Goal: Task Accomplishment & Management: Manage account settings

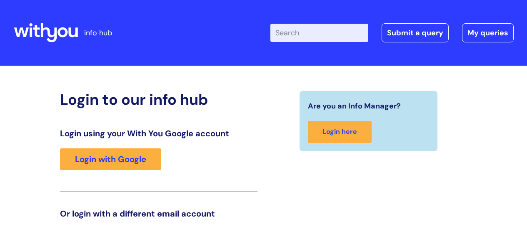
scroll to position [127, 0]
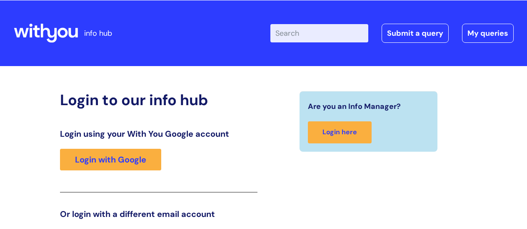
scroll to position [127, 0]
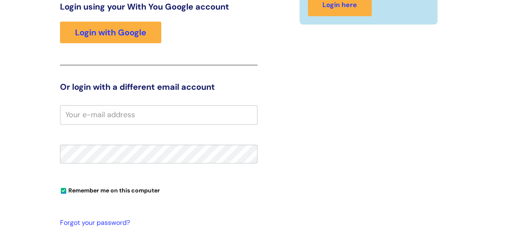
scroll to position [127, 0]
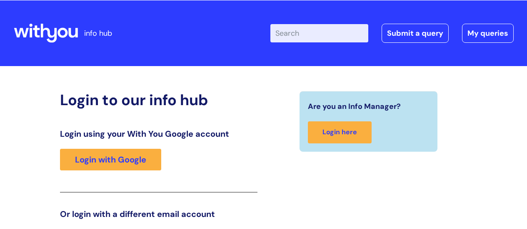
scroll to position [127, 0]
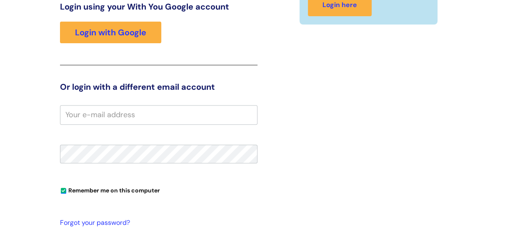
scroll to position [127, 0]
